Goal: Transaction & Acquisition: Register for event/course

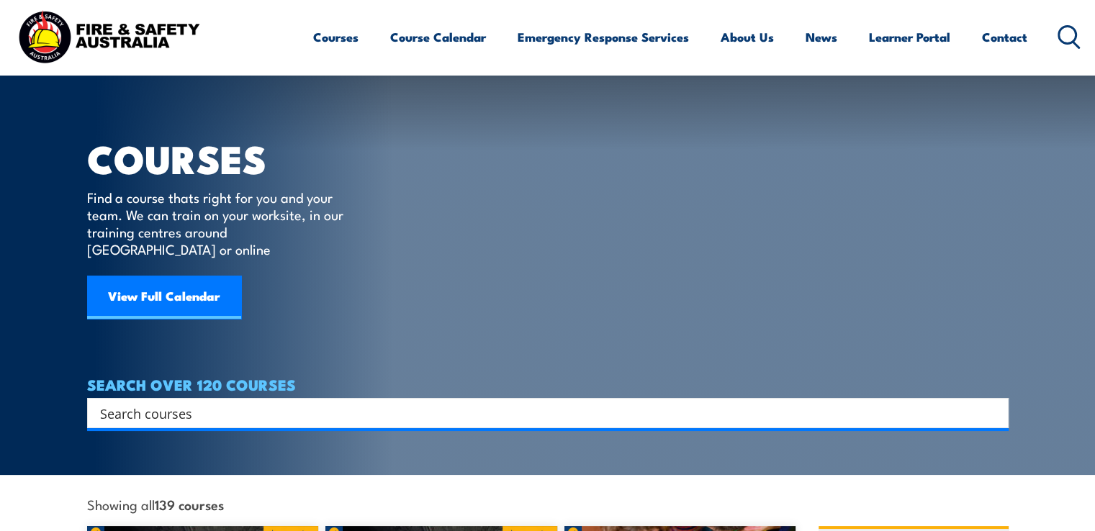
scroll to position [144, 0]
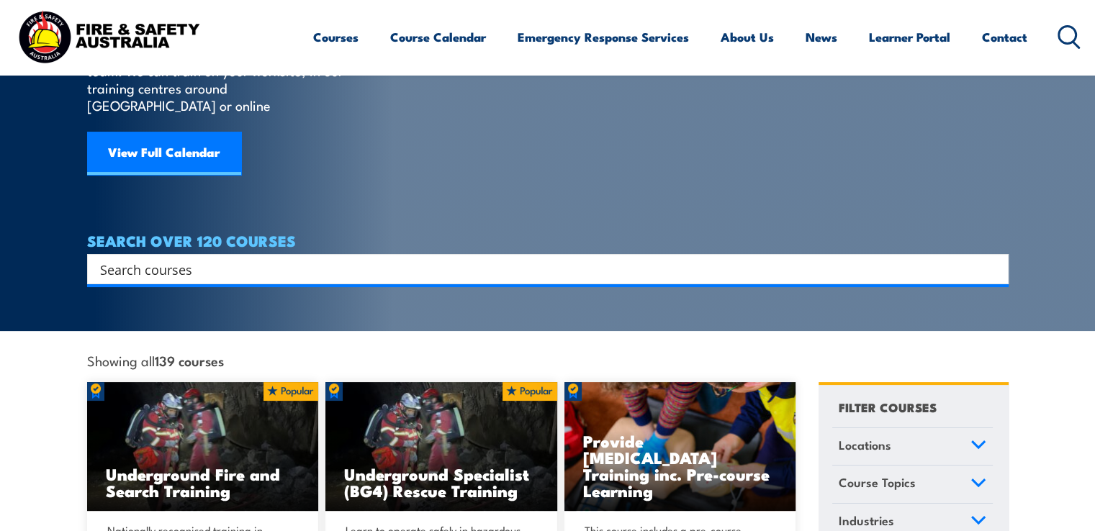
click at [353, 258] on input "Search input" at bounding box center [538, 269] width 877 height 22
type input "fire safety"
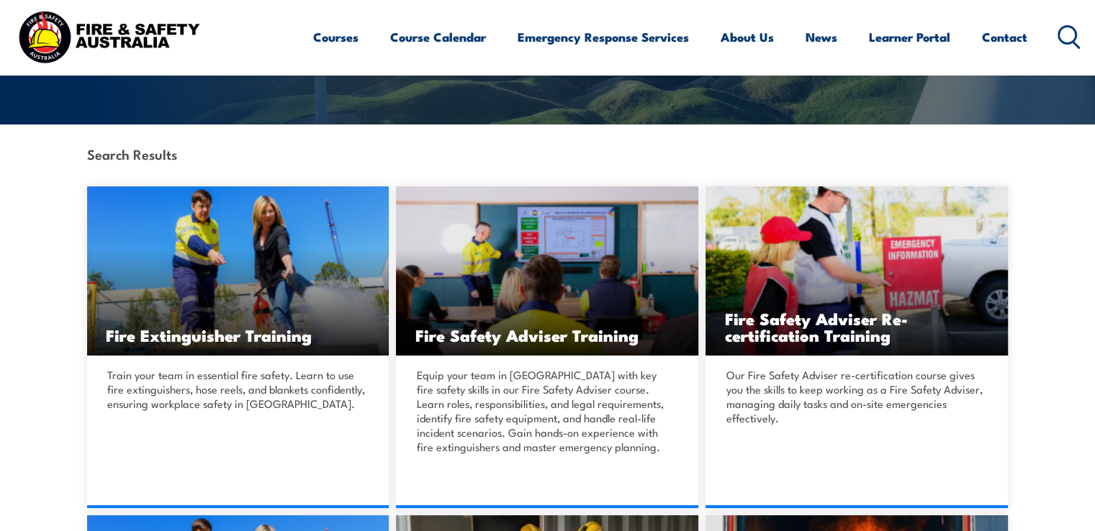
scroll to position [360, 0]
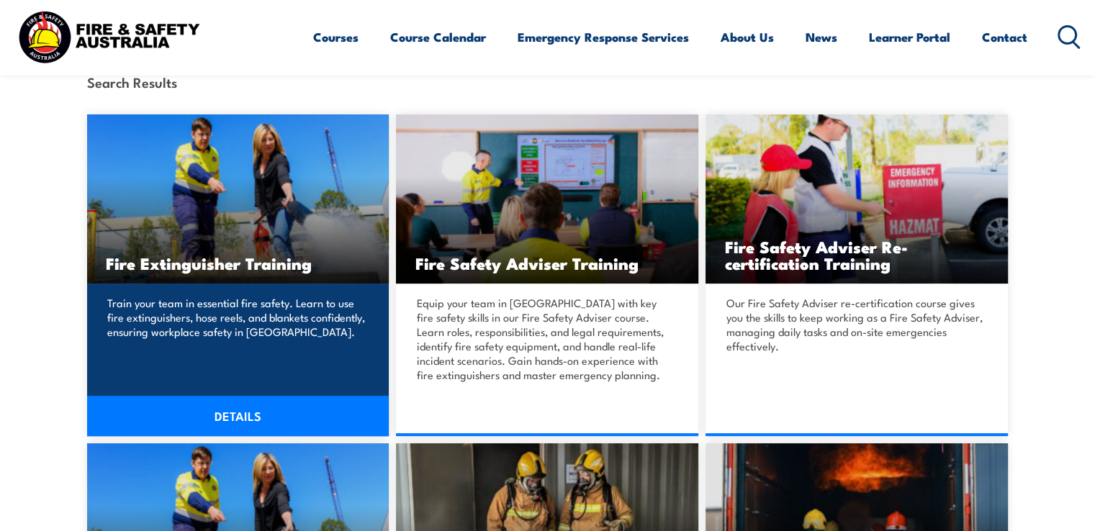
click at [245, 414] on link "DETAILS" at bounding box center [238, 416] width 302 height 40
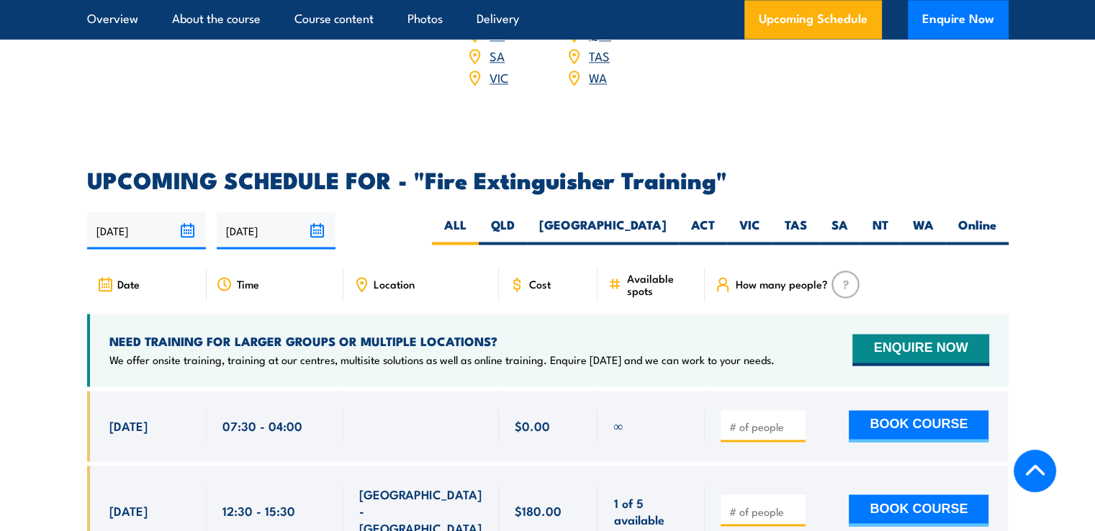
scroll to position [2304, 0]
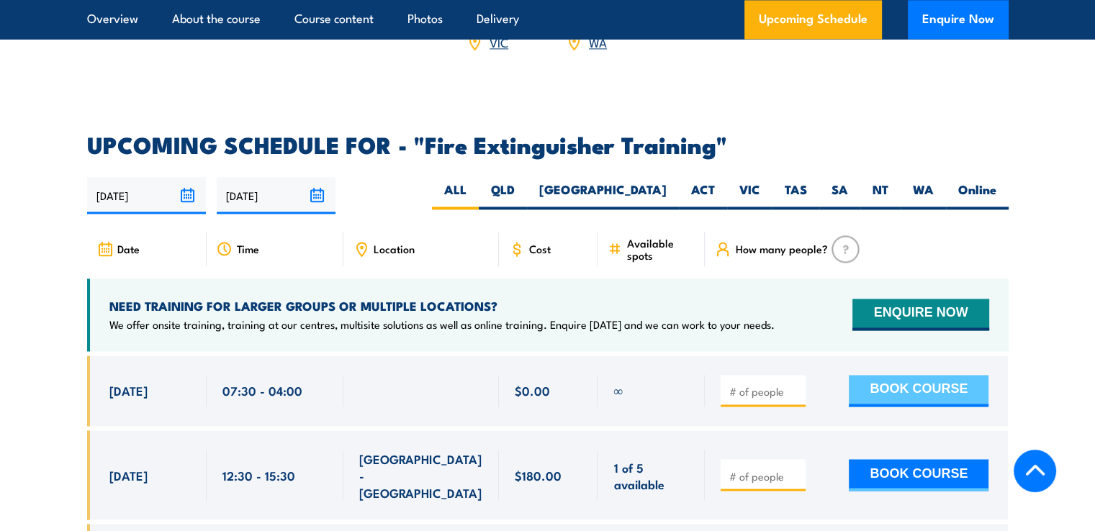
click at [910, 375] on button "BOOK COURSE" at bounding box center [919, 391] width 140 height 32
type input "1"
click at [891, 375] on button "BOOK COURSE" at bounding box center [919, 391] width 140 height 32
click at [813, 375] on div "1 BOOK COURSE" at bounding box center [855, 391] width 268 height 32
click at [957, 375] on button "BOOK COURSE" at bounding box center [919, 391] width 140 height 32
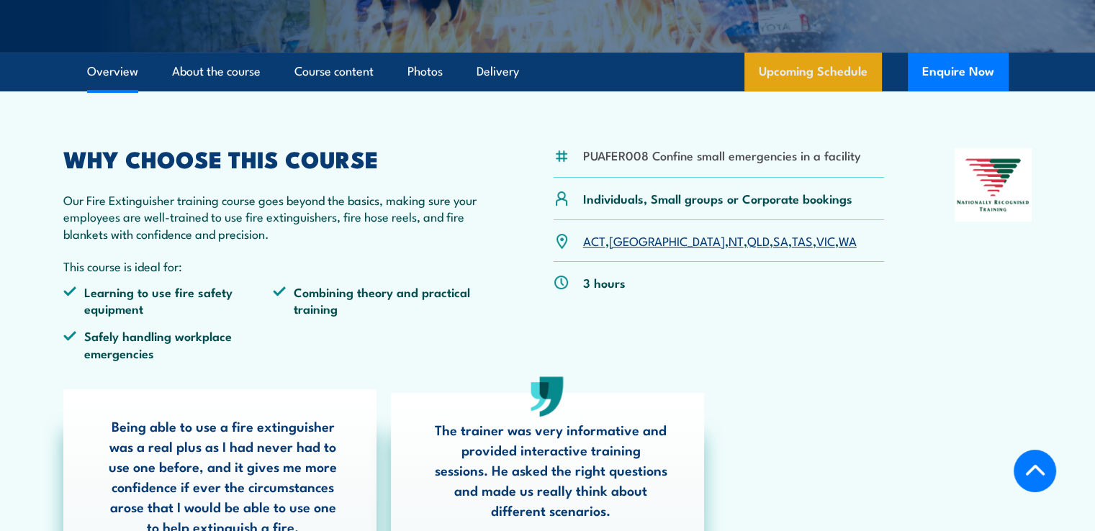
click at [803, 81] on link "Upcoming Schedule" at bounding box center [812, 72] width 137 height 39
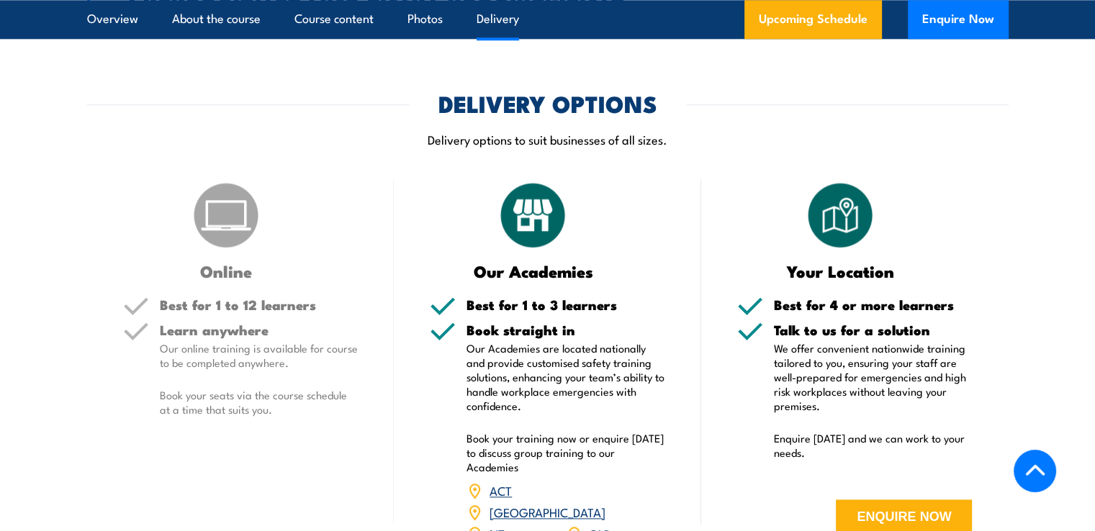
scroll to position [1768, 0]
click at [249, 225] on img at bounding box center [226, 216] width 72 height 72
click at [335, 27] on link "Course content" at bounding box center [333, 19] width 79 height 38
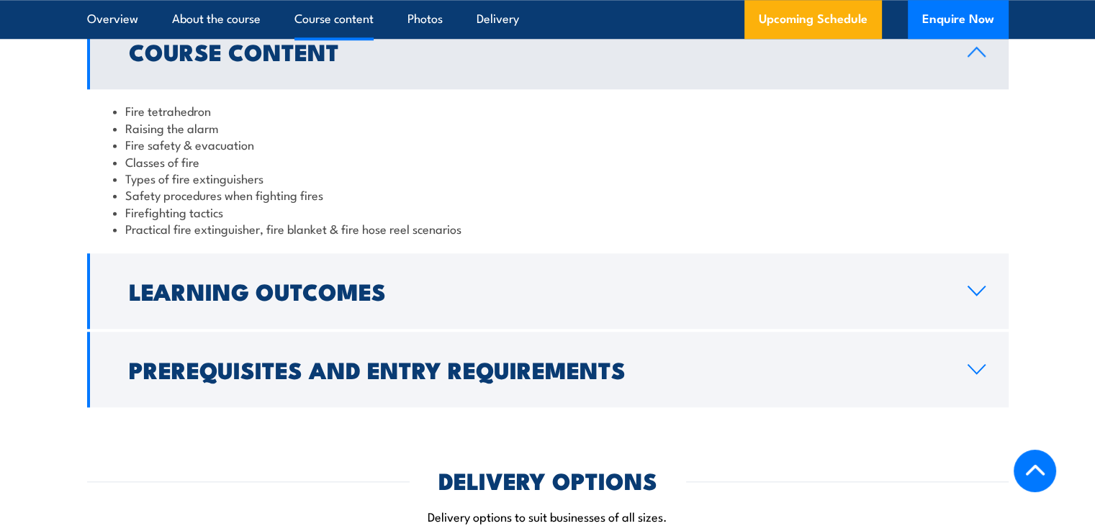
scroll to position [1316, 0]
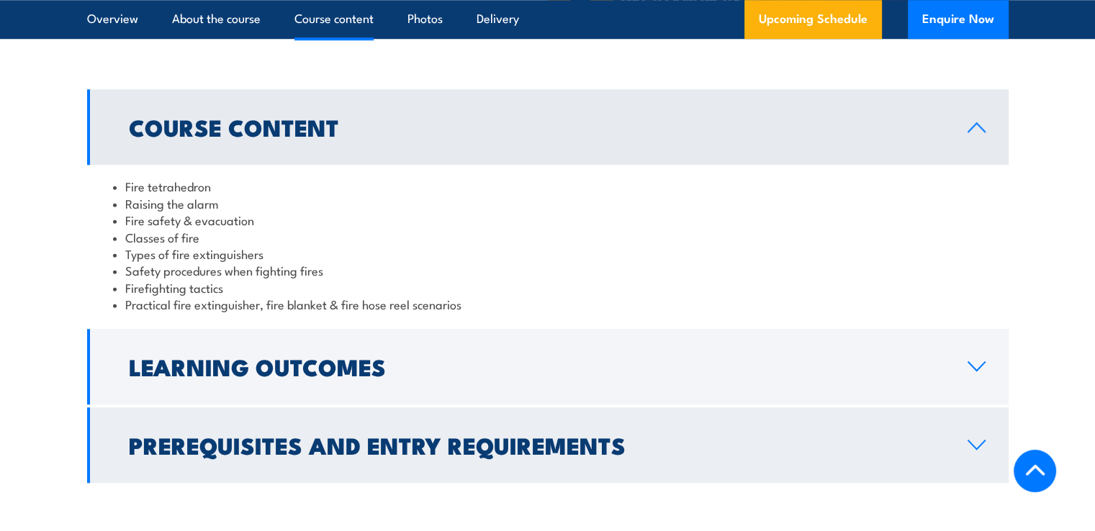
click at [409, 444] on h2 "Prerequisites and Entry Requirements" at bounding box center [537, 445] width 816 height 20
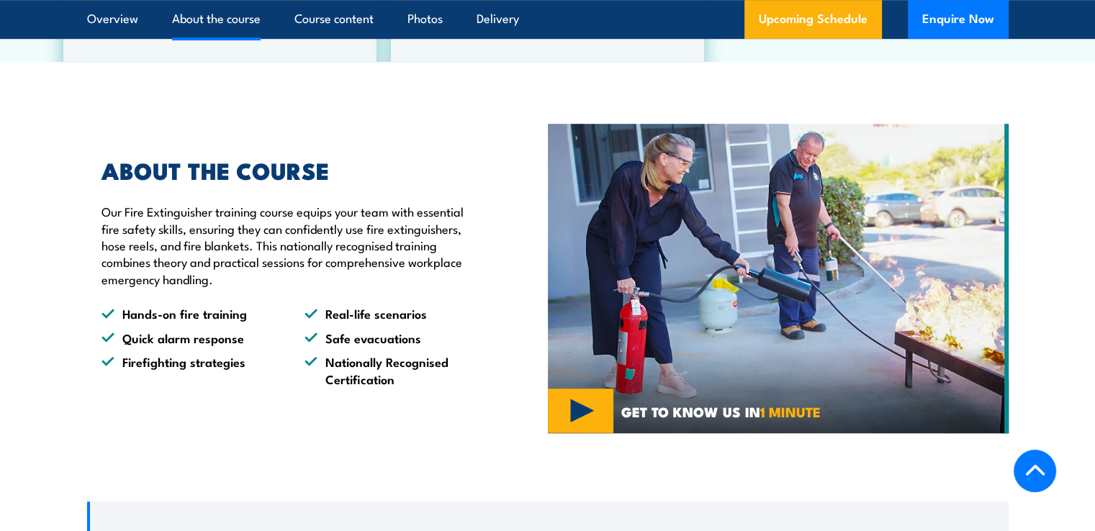
scroll to position [831, 0]
